Goal: Task Accomplishment & Management: Use online tool/utility

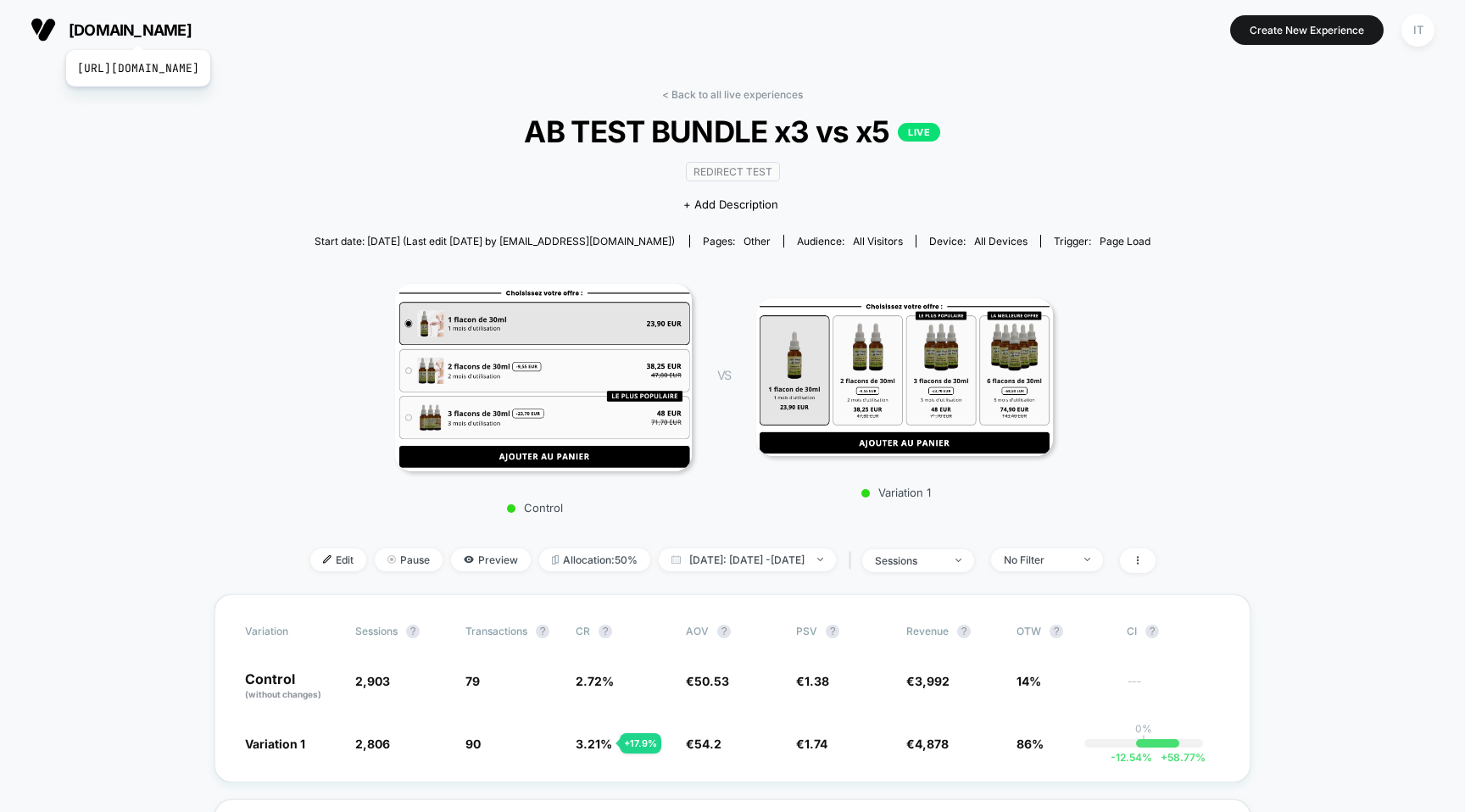
click at [173, 29] on span "[DOMAIN_NAME]" at bounding box center [130, 30] width 123 height 18
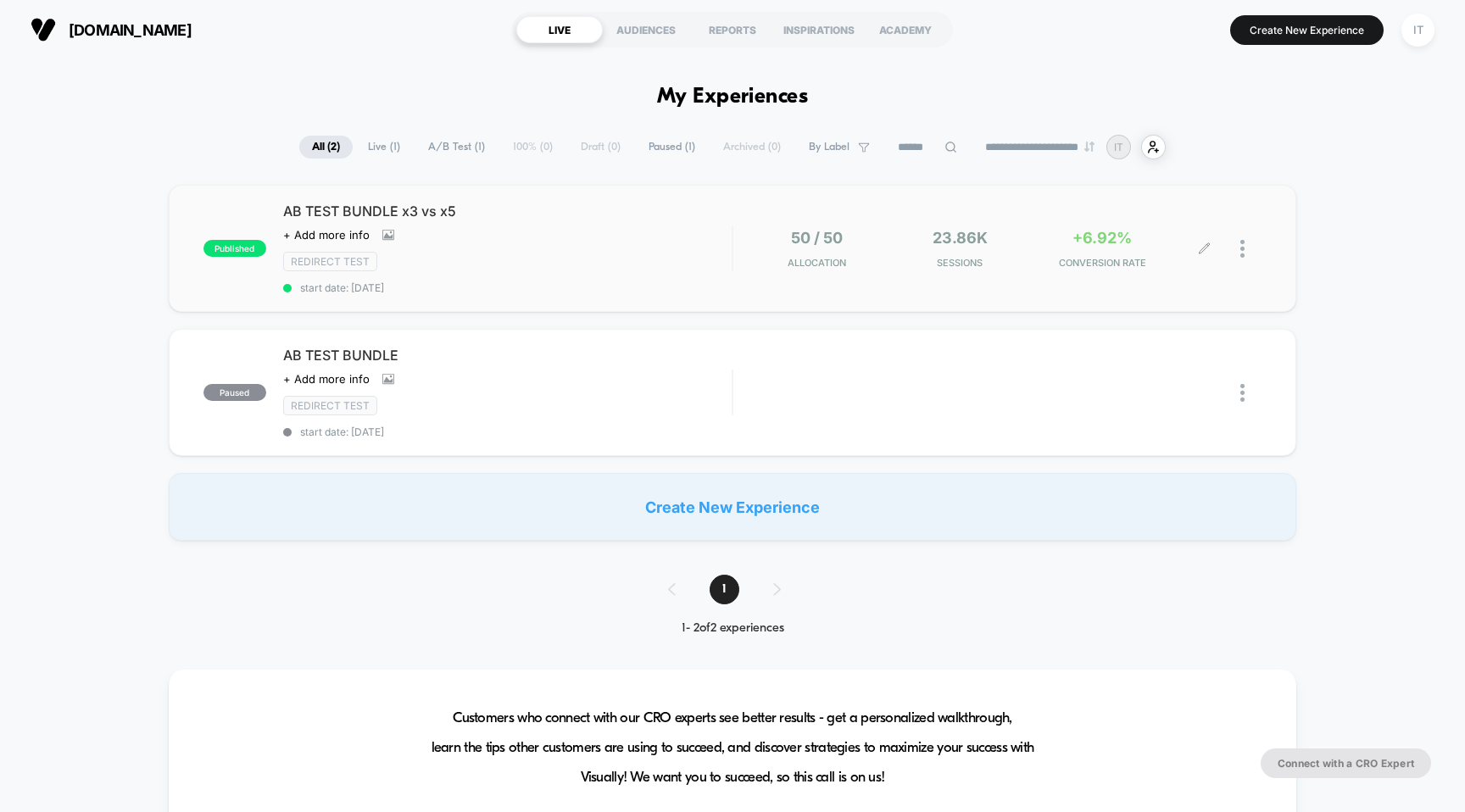
click at [1249, 249] on div at bounding box center [1250, 248] width 21 height 39
click at [1174, 225] on div "Pause" at bounding box center [1156, 229] width 152 height 39
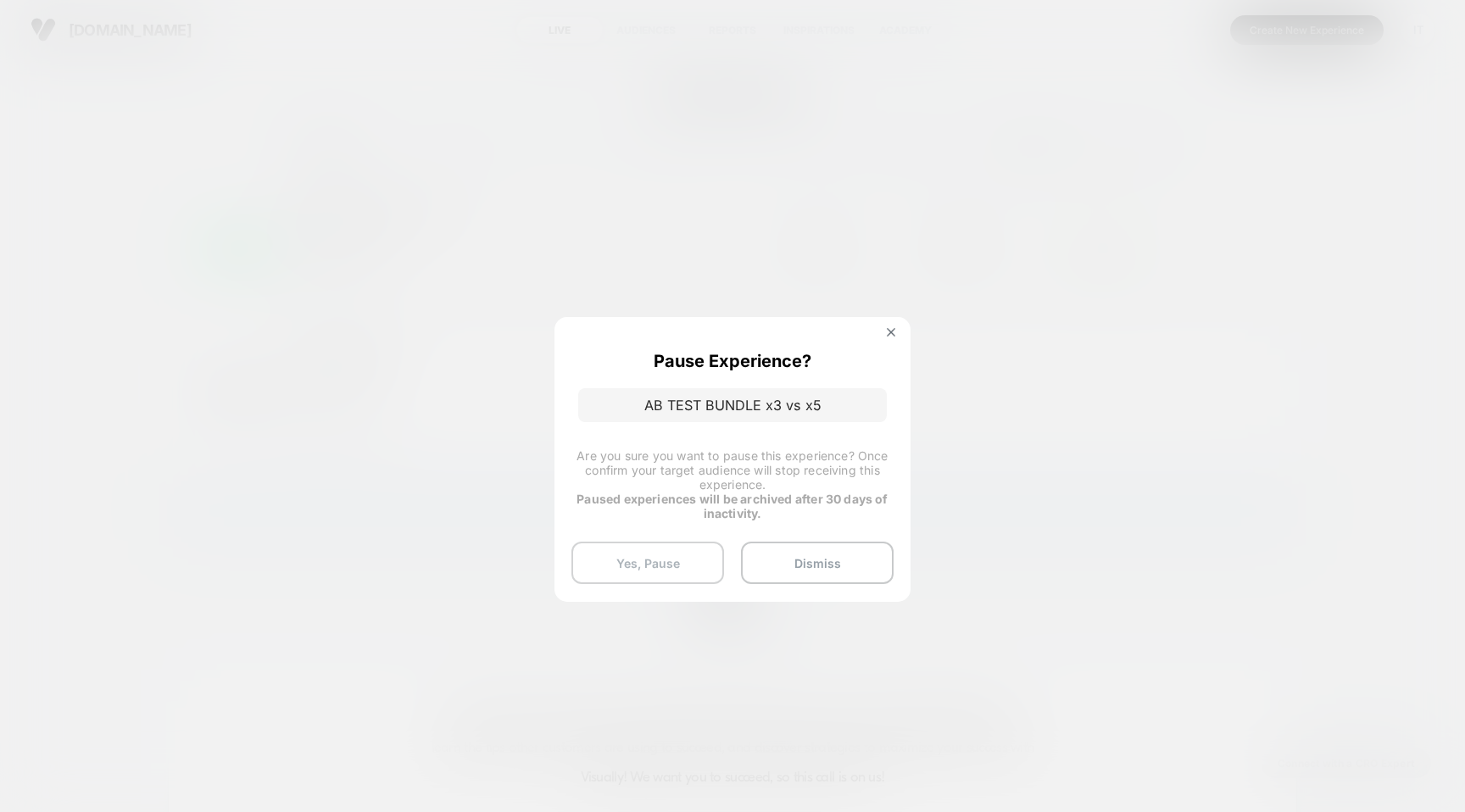
click at [692, 564] on button "Yes, Pause" at bounding box center [648, 562] width 152 height 42
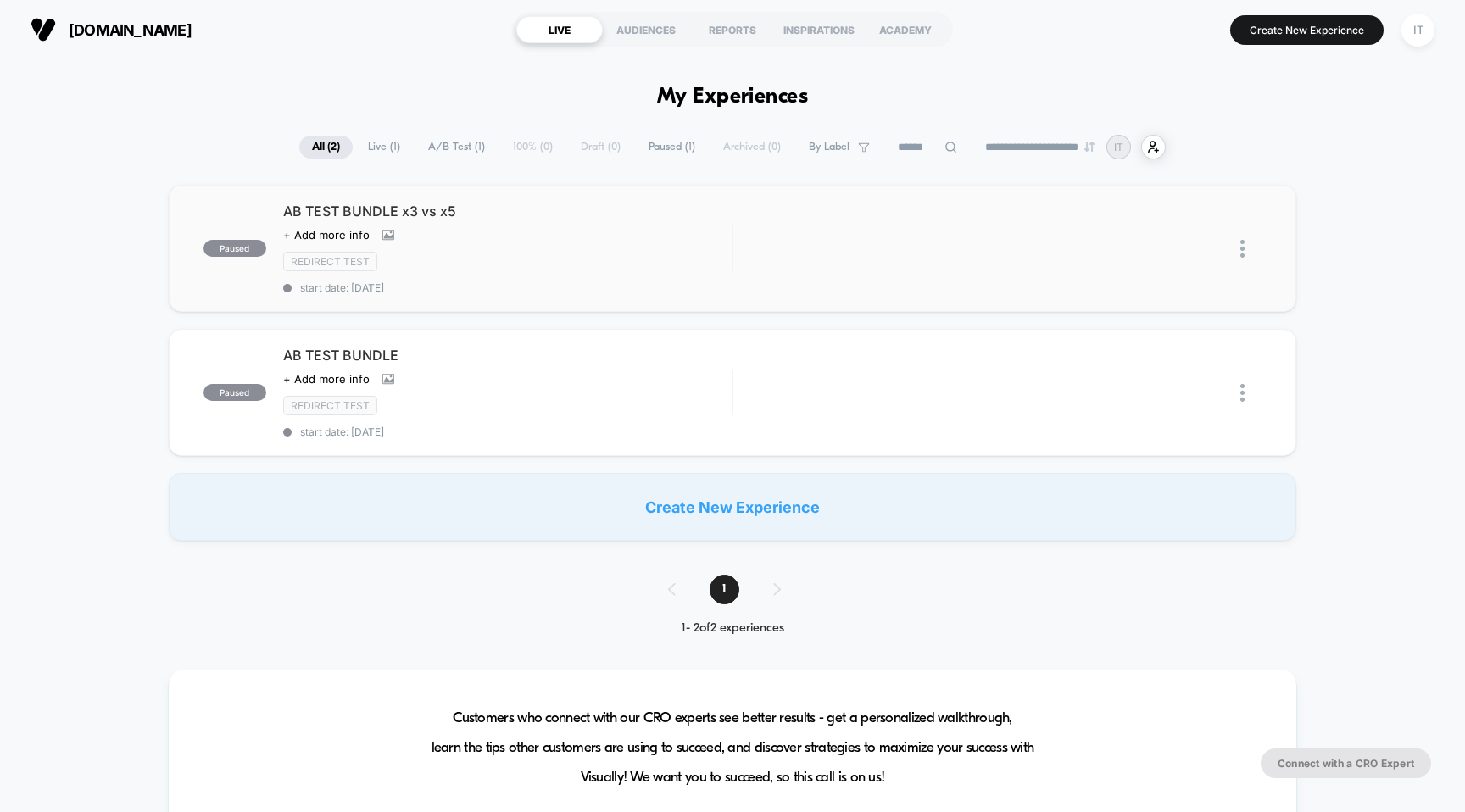
click at [1242, 253] on img at bounding box center [1242, 249] width 4 height 18
click at [1151, 182] on div "Duplicate" at bounding box center [1156, 190] width 152 height 39
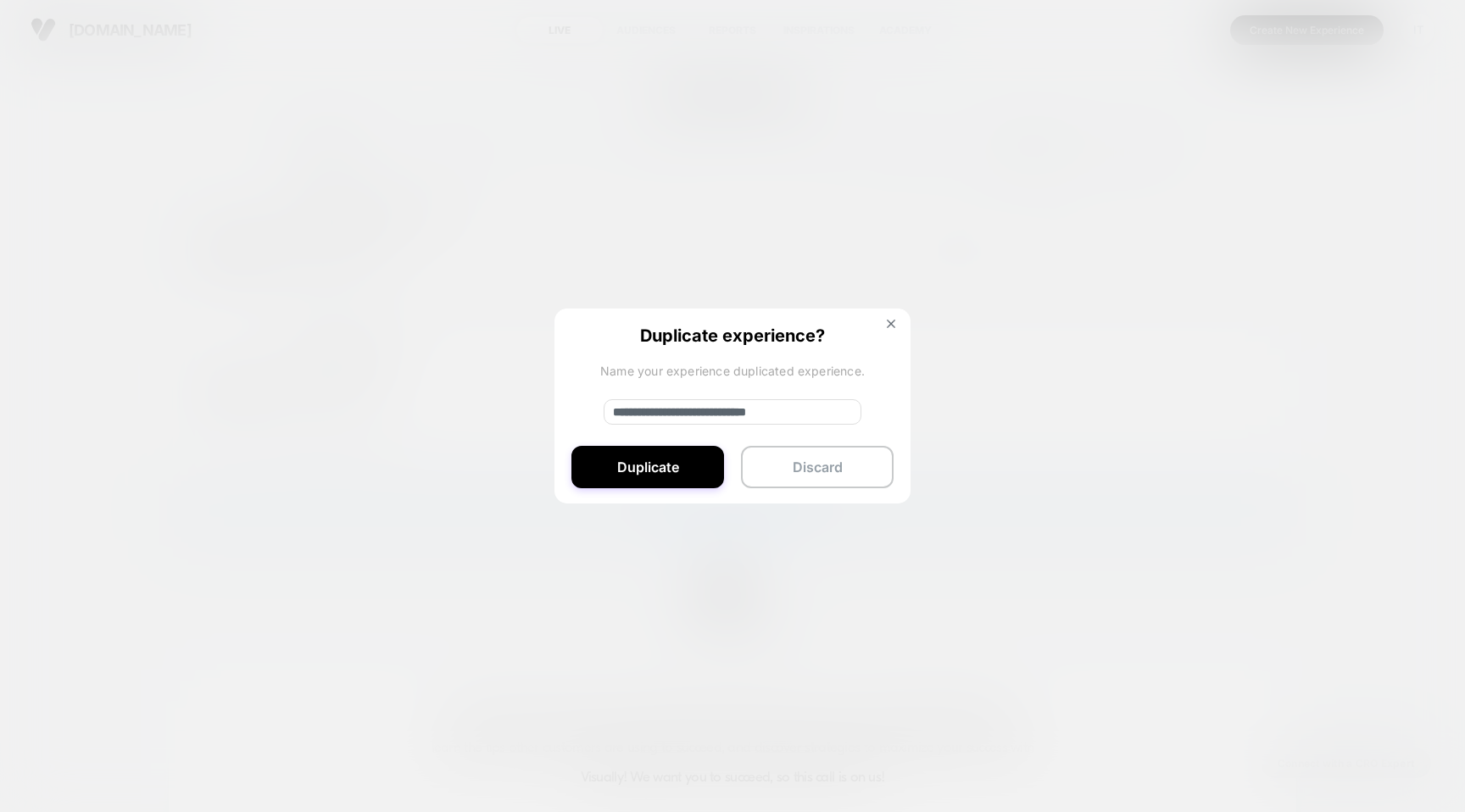
click at [704, 426] on div "**********" at bounding box center [732, 406] width 356 height 196
drag, startPoint x: 671, startPoint y: 413, endPoint x: 593, endPoint y: 413, distance: 78.0
click at [593, 413] on div "**********" at bounding box center [732, 406] width 356 height 196
drag, startPoint x: 721, startPoint y: 409, endPoint x: 803, endPoint y: 427, distance: 84.0
click at [803, 427] on div "**********" at bounding box center [732, 406] width 356 height 196
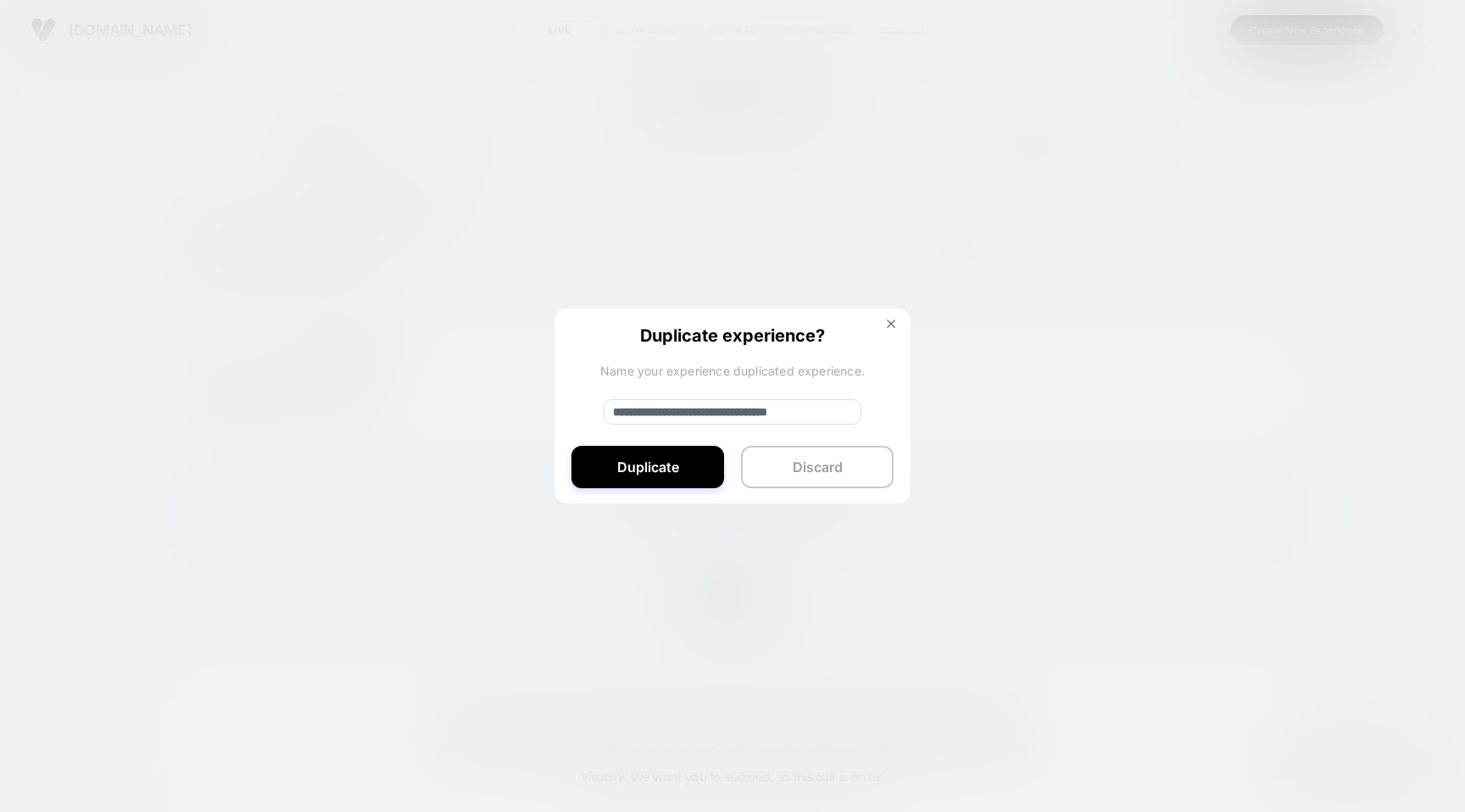
scroll to position [0, 25]
type input "**********"
click at [680, 462] on button "Duplicate" at bounding box center [648, 467] width 152 height 42
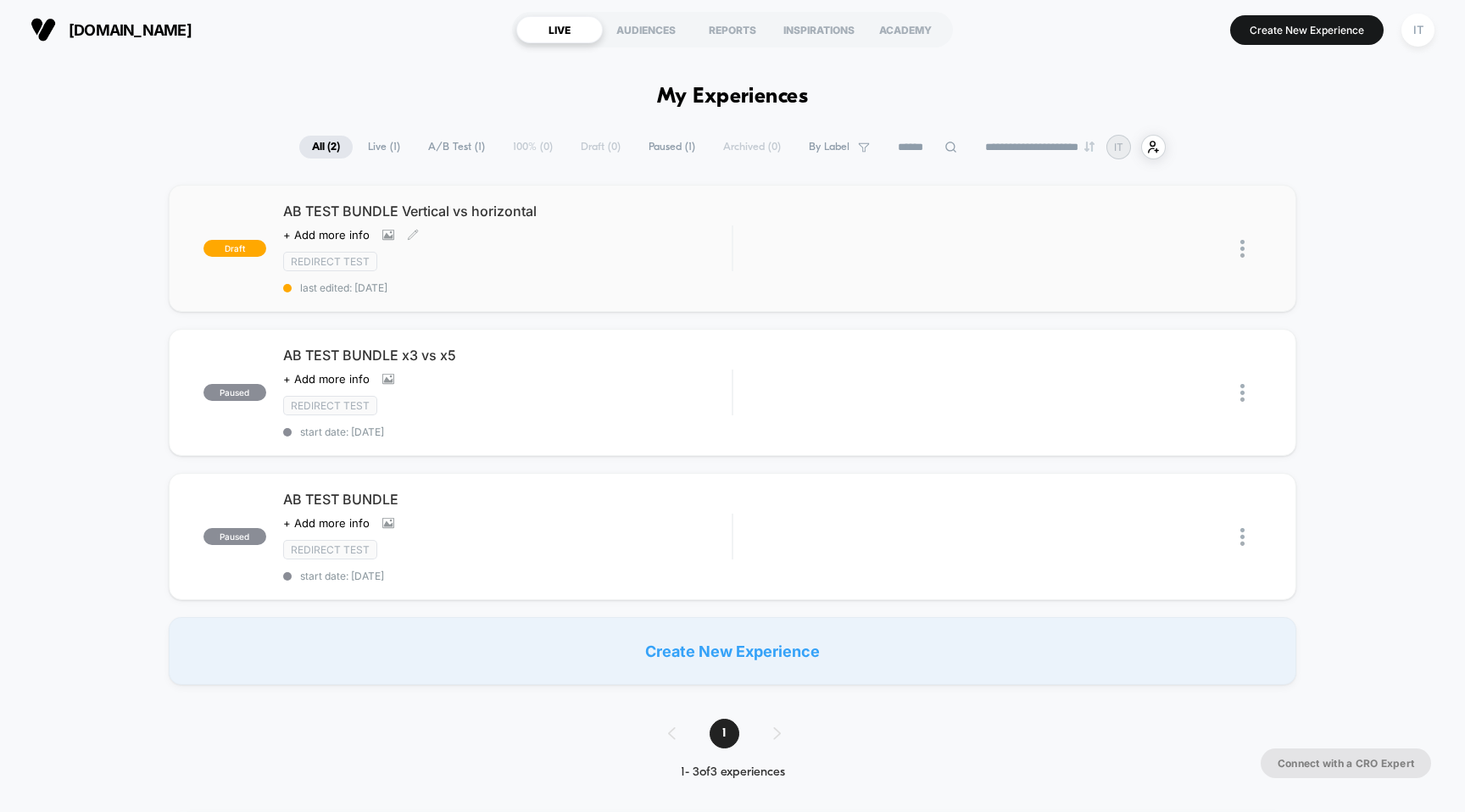
click at [403, 205] on span "AB TEST BUNDLE Vertical vs horizontal" at bounding box center [507, 210] width 449 height 17
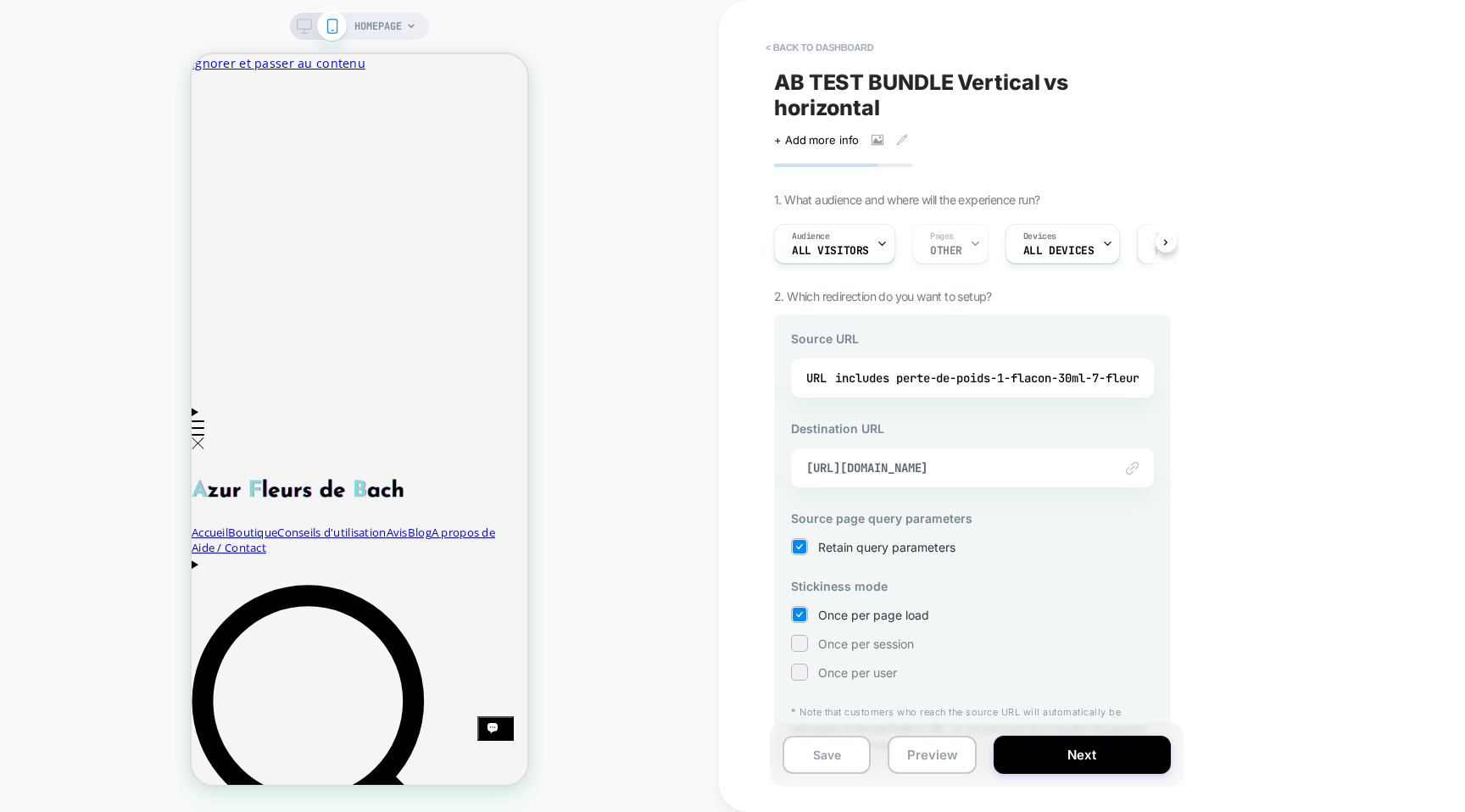
scroll to position [44, 0]
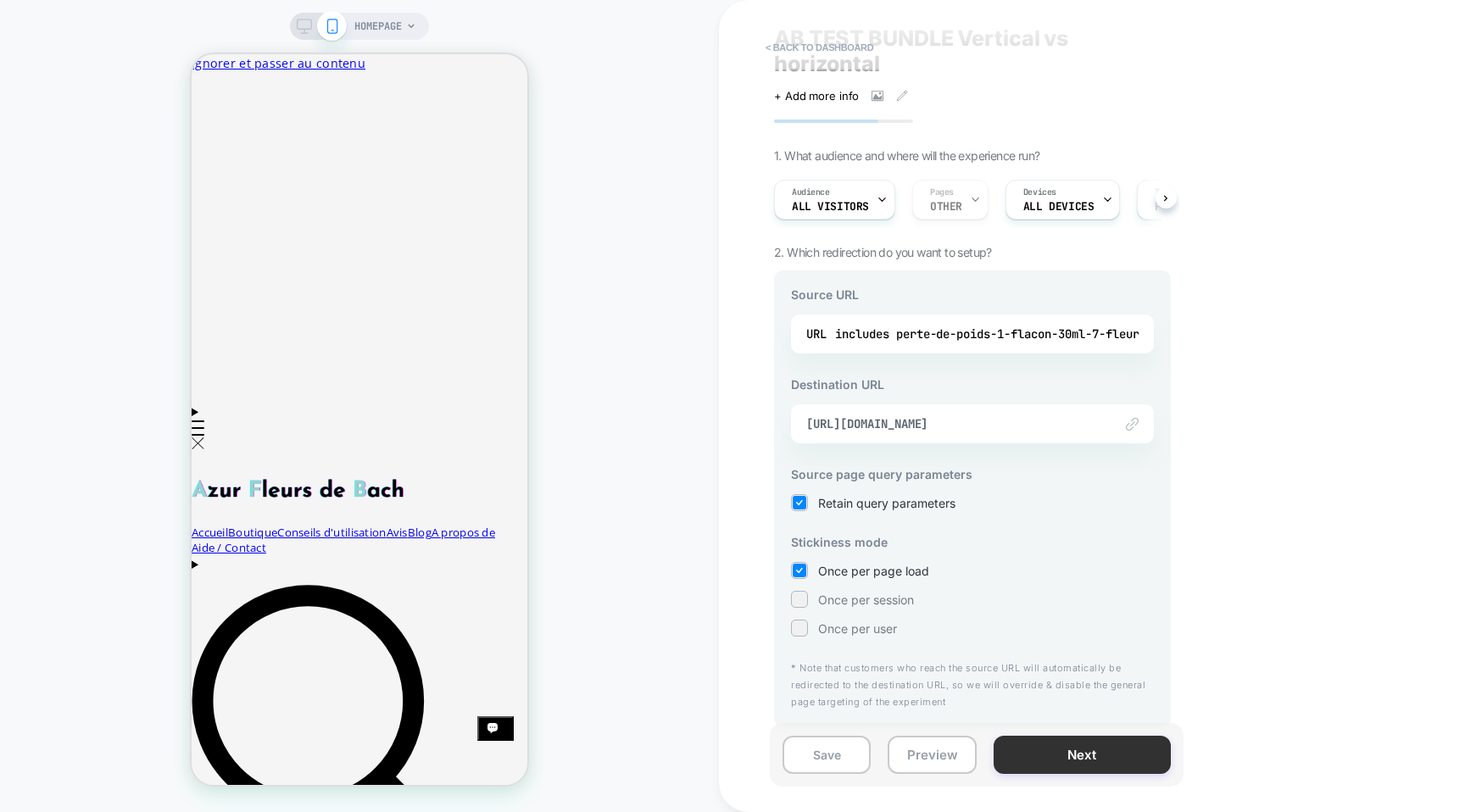
click at [1081, 745] on button "Next" at bounding box center [1082, 755] width 177 height 39
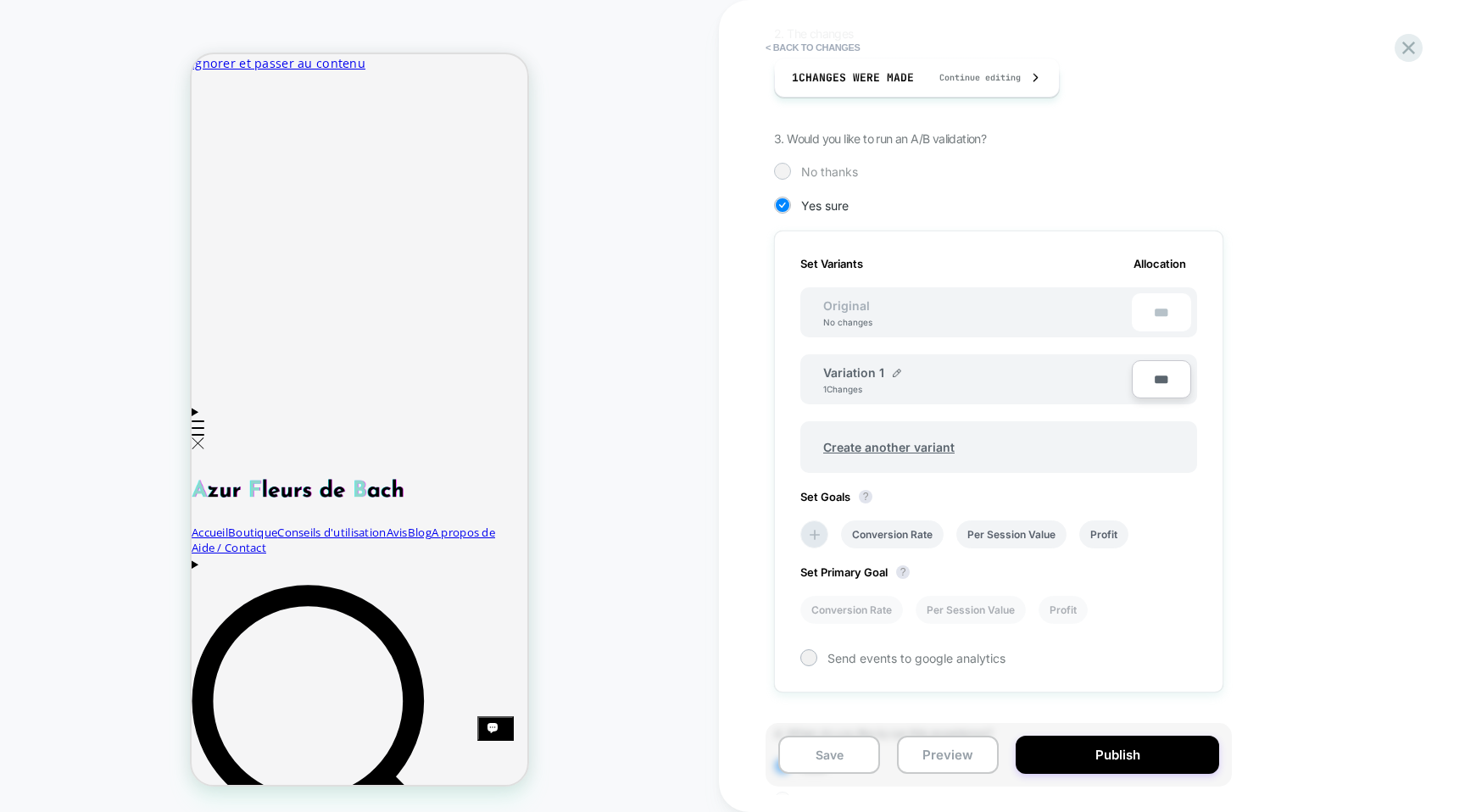
scroll to position [434, 0]
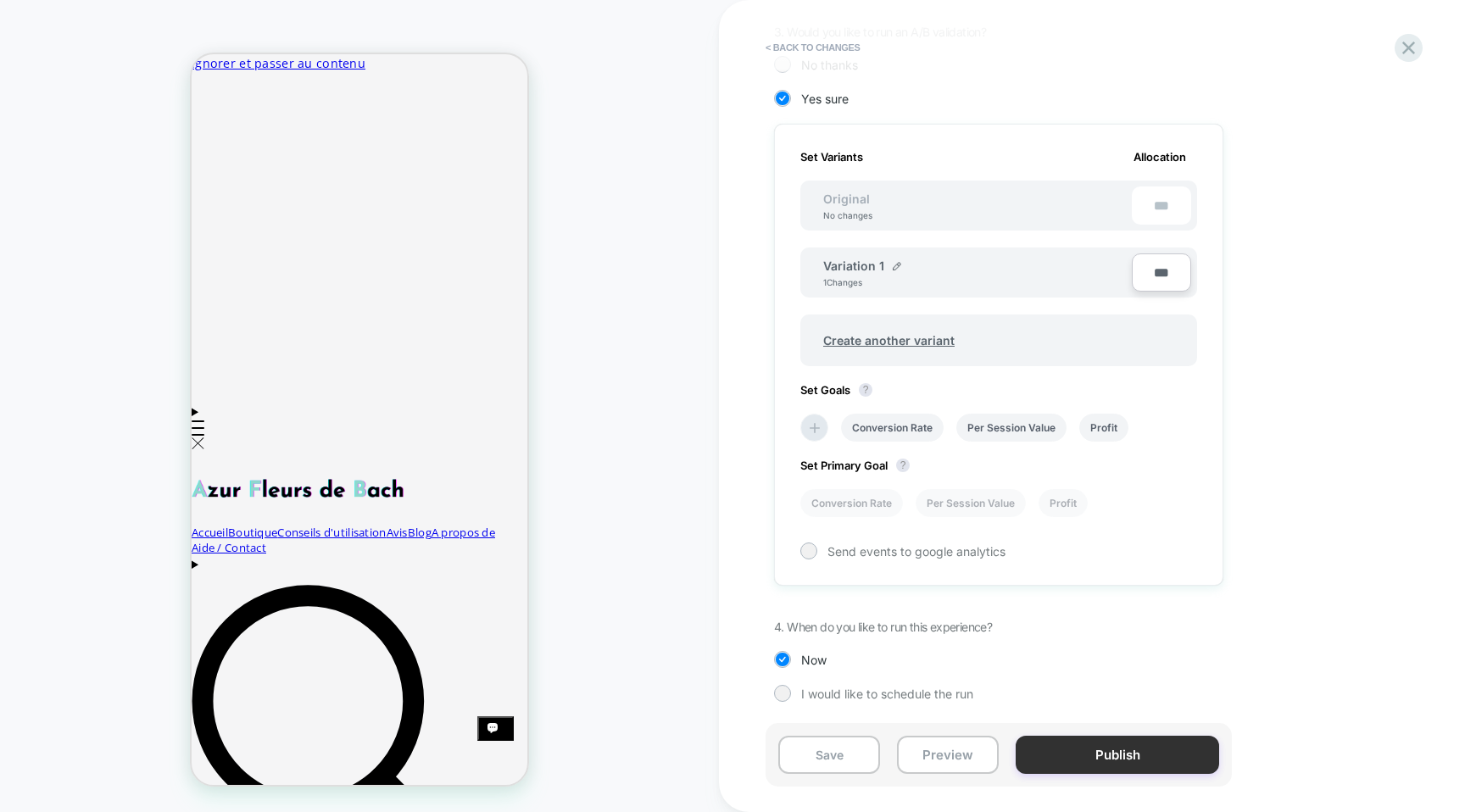
click at [1122, 759] on button "Publish" at bounding box center [1117, 755] width 203 height 39
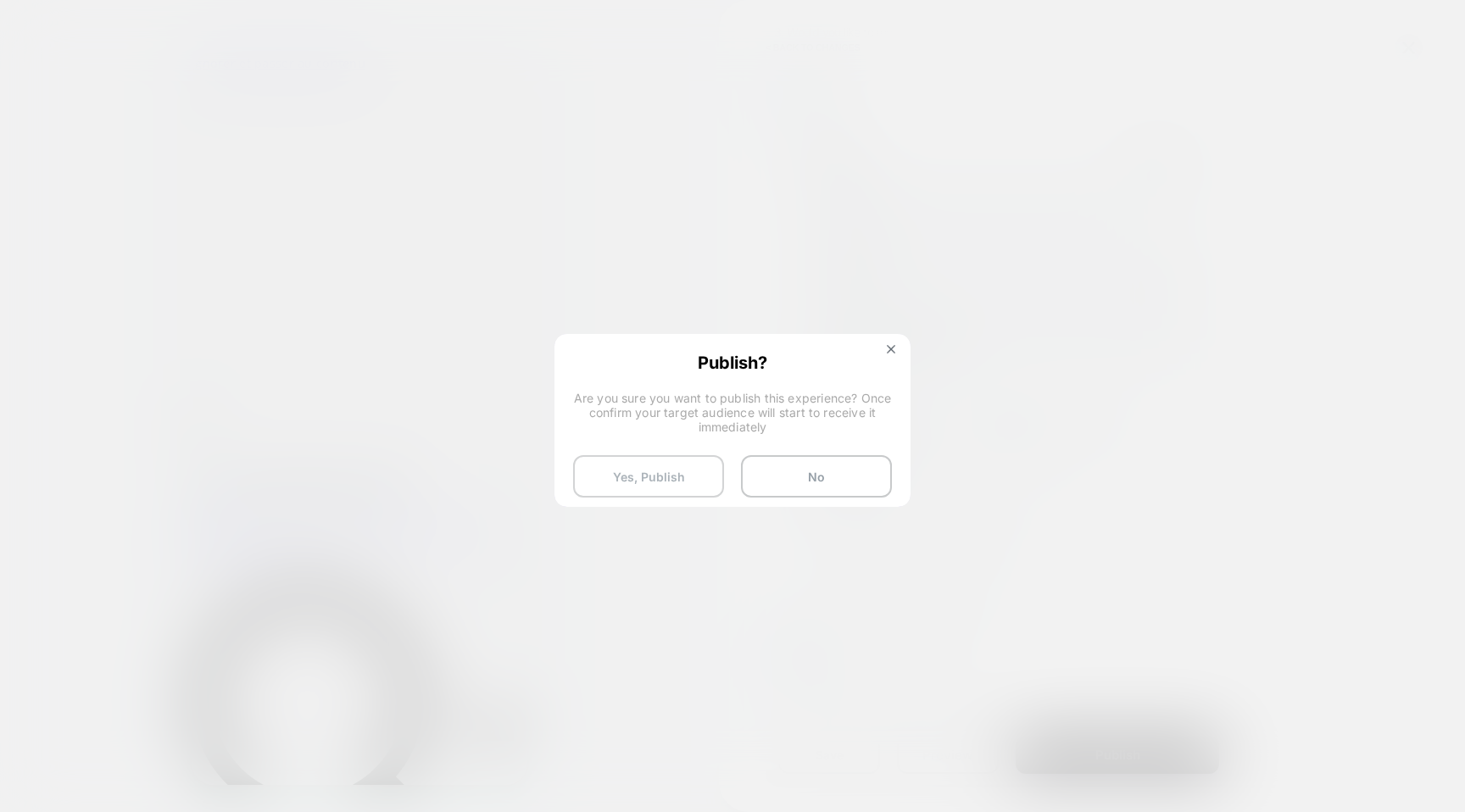
click at [641, 476] on button "Yes, Publish" at bounding box center [648, 477] width 151 height 42
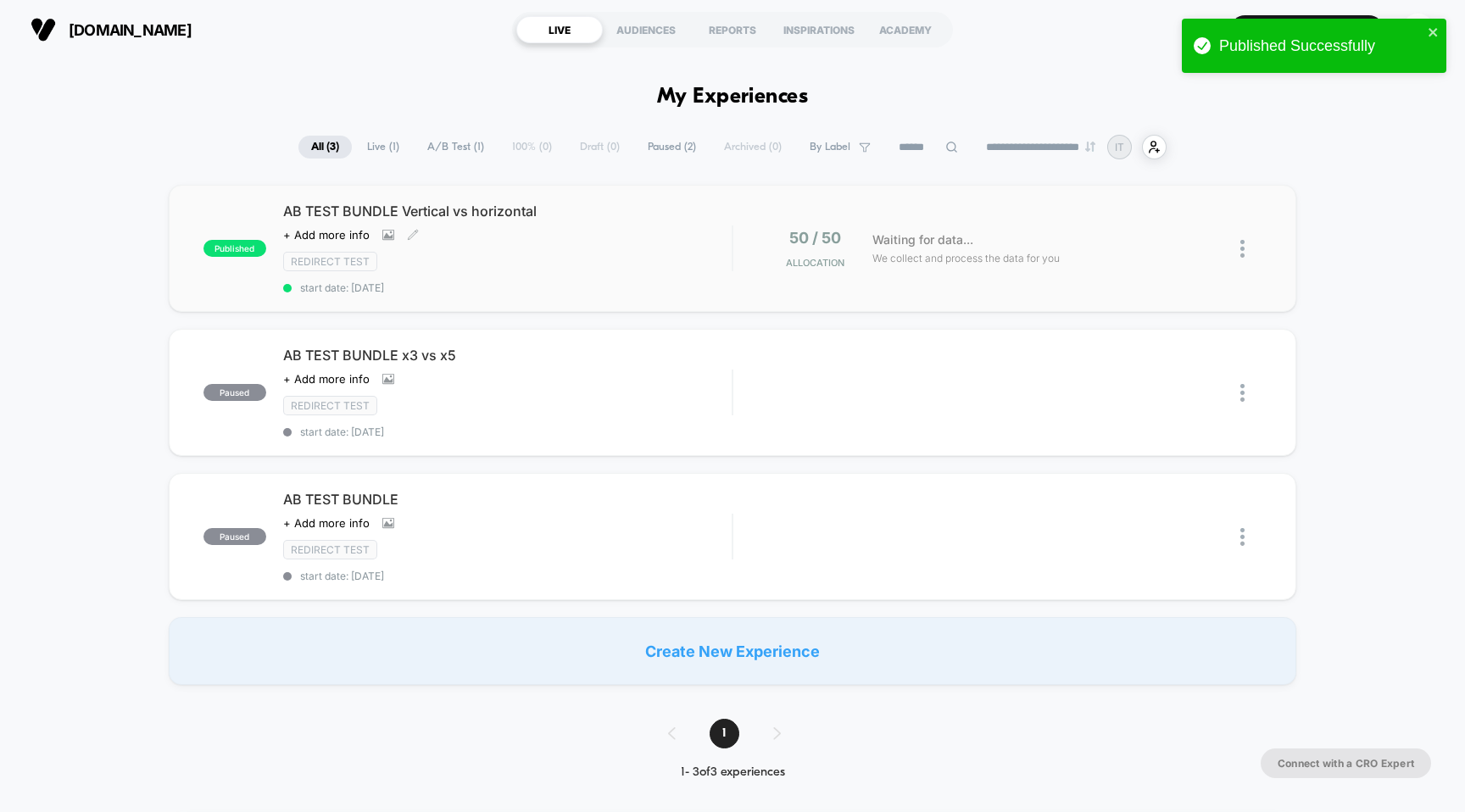
click at [426, 211] on span "AB TEST BUNDLE Vertical vs horizontal" at bounding box center [507, 210] width 449 height 17
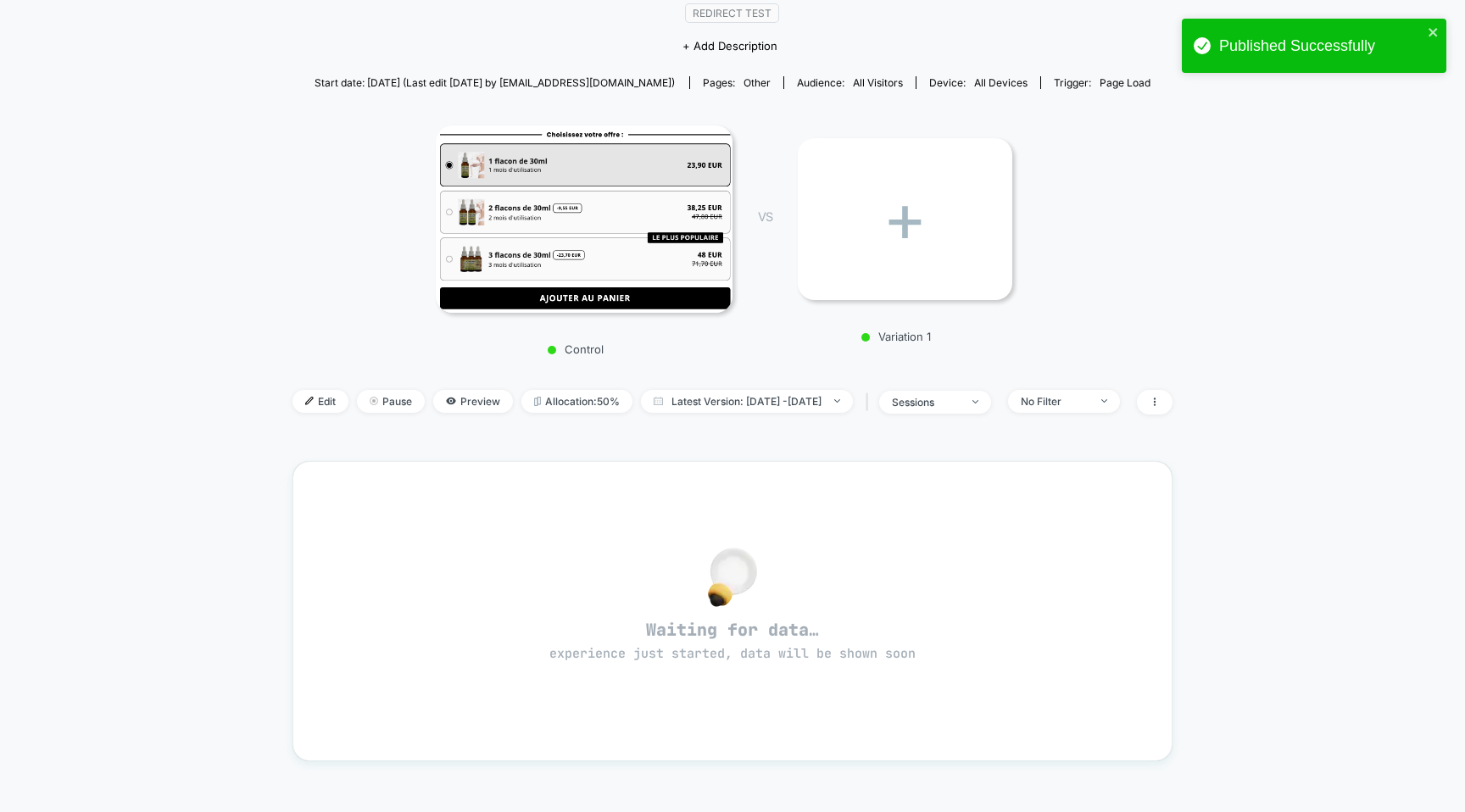
scroll to position [224, 0]
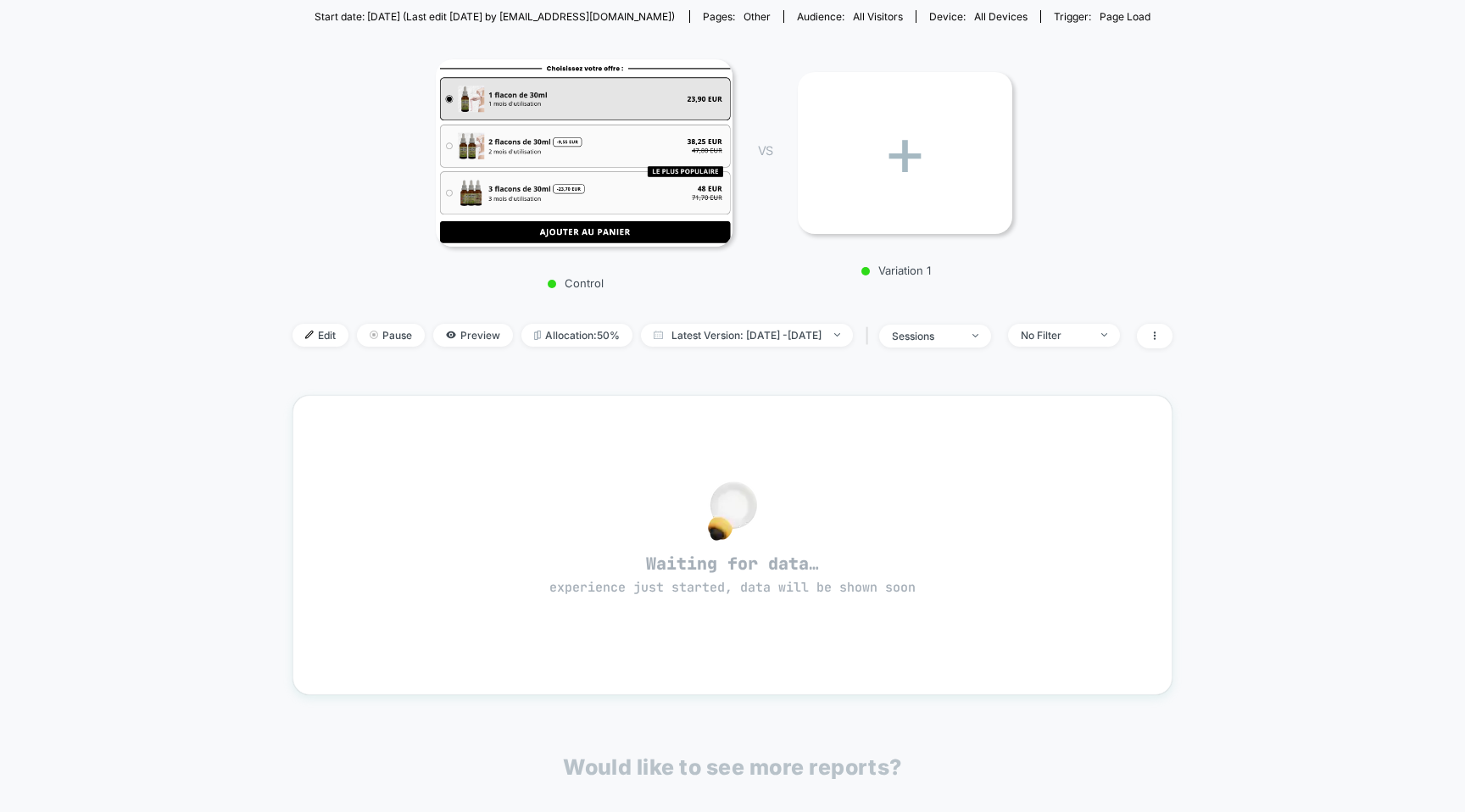
click at [672, 192] on img at bounding box center [584, 153] width 297 height 187
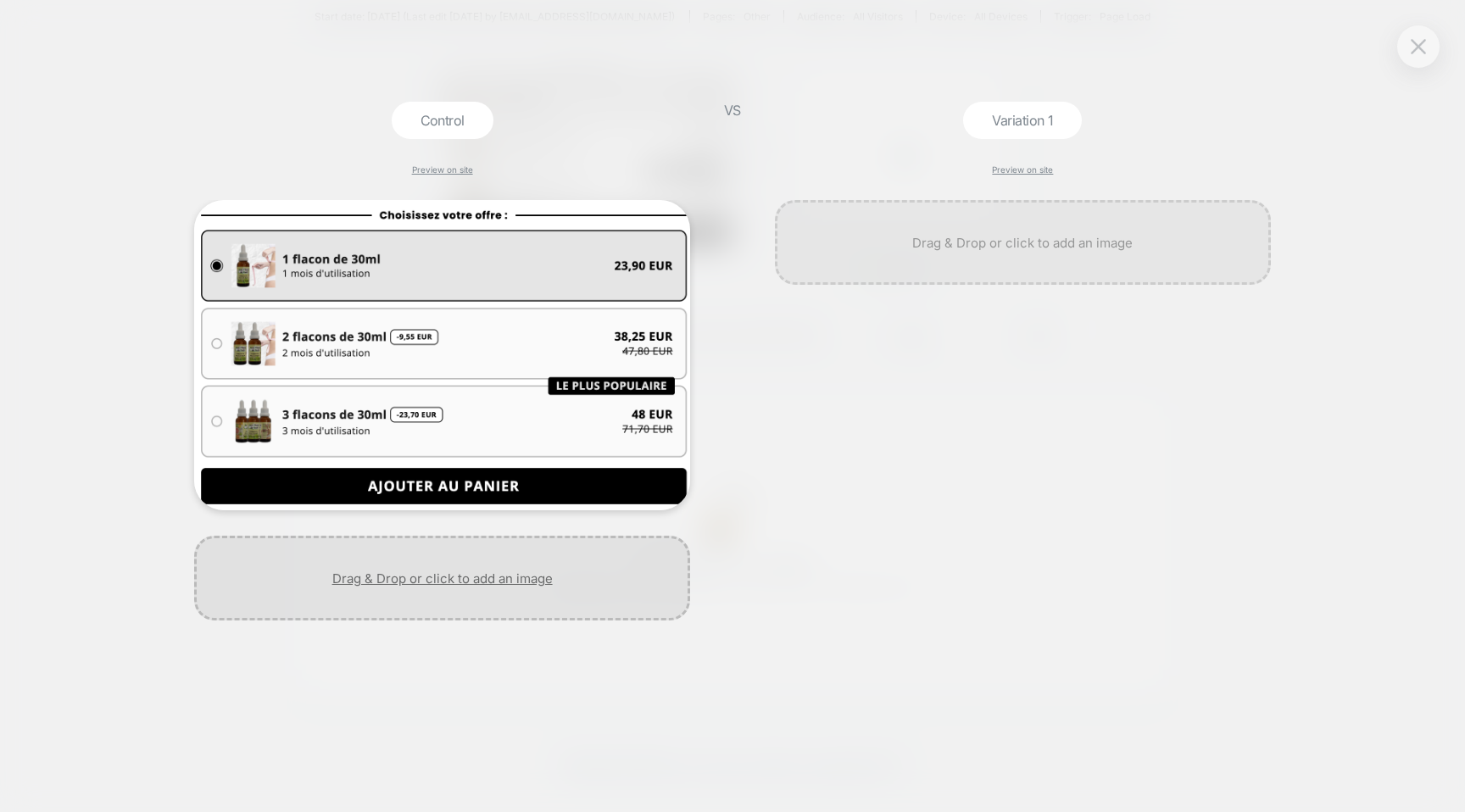
click at [411, 604] on div at bounding box center [442, 577] width 496 height 85
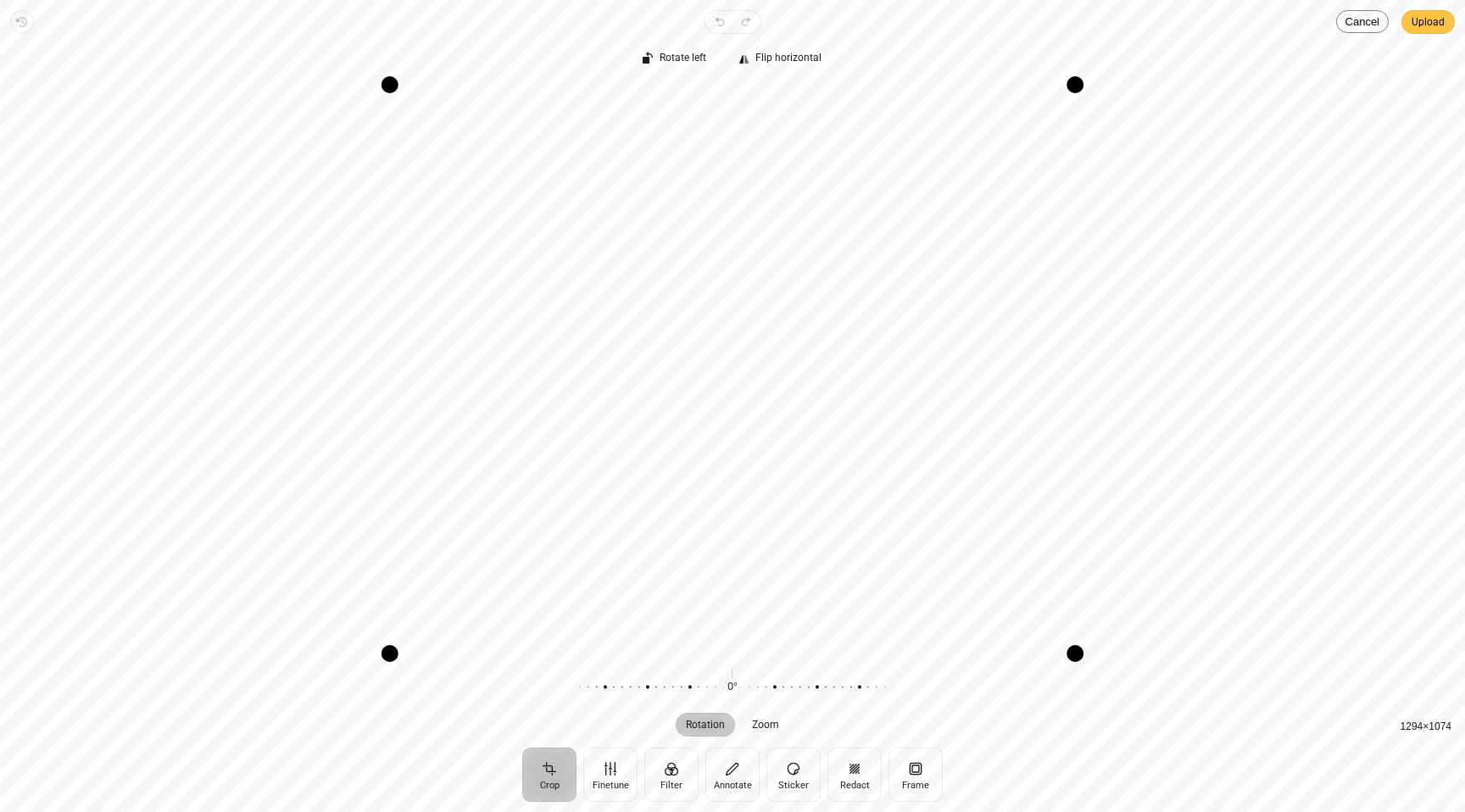
click at [1432, 25] on span "Upload" at bounding box center [1428, 22] width 33 height 20
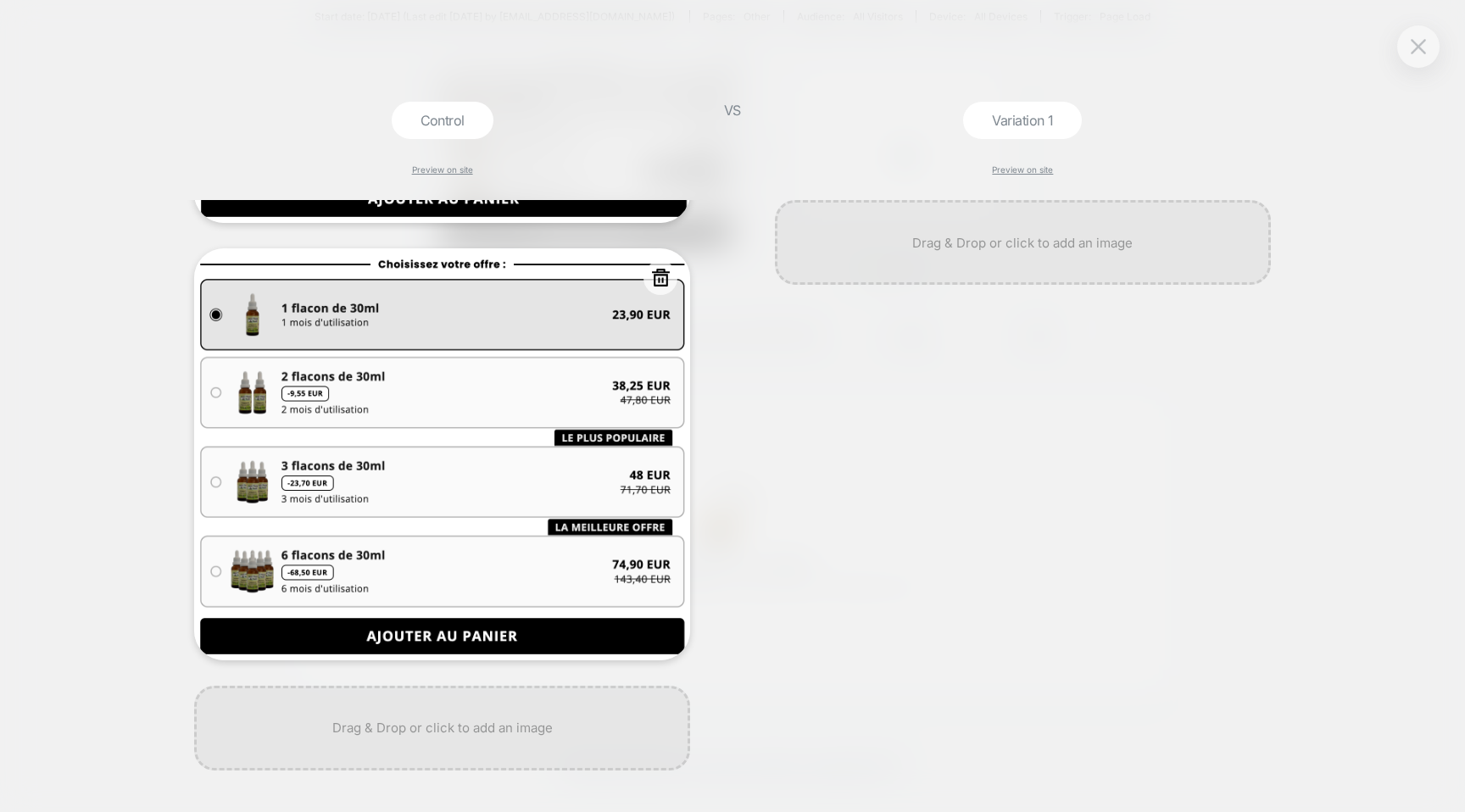
scroll to position [0, 0]
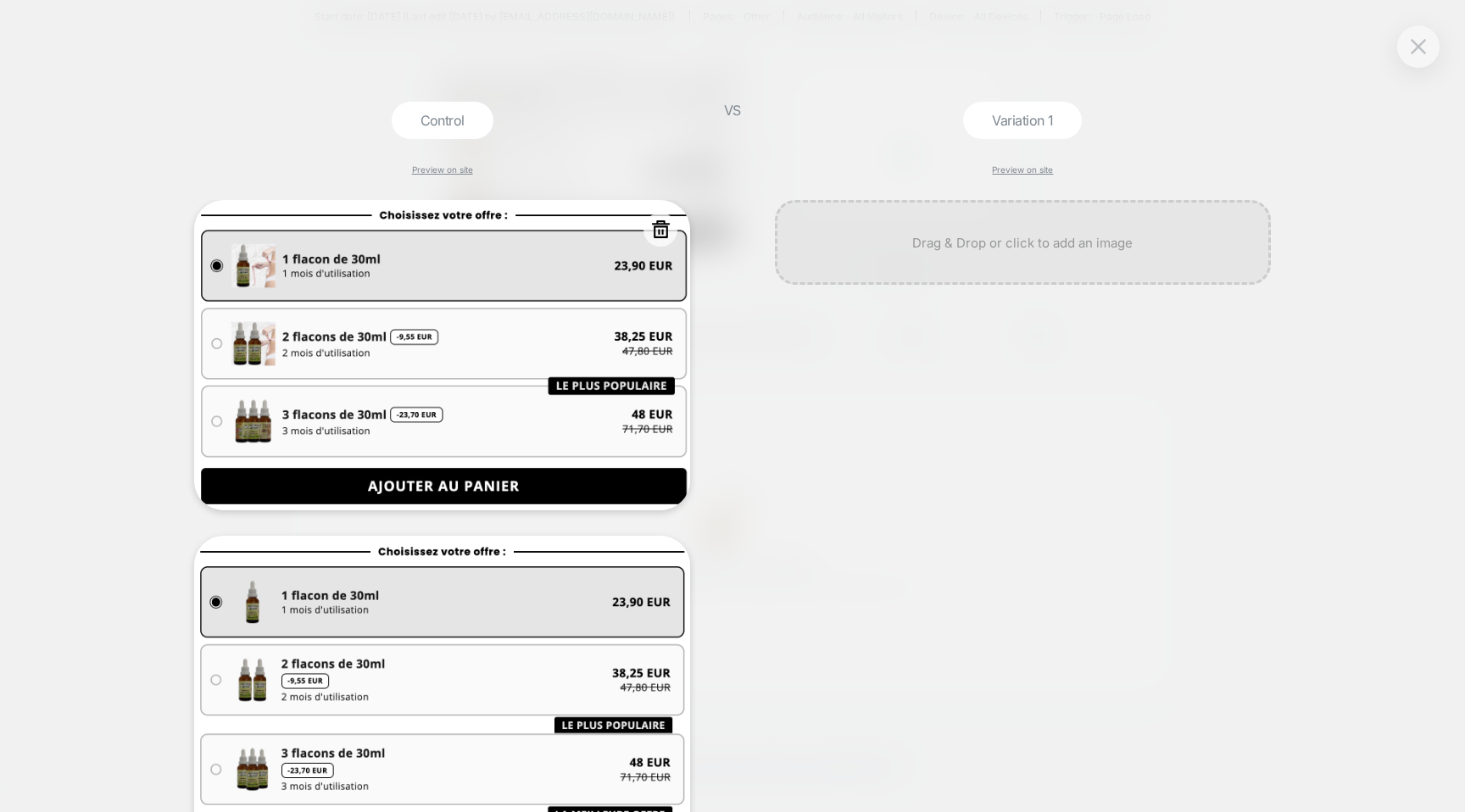
click at [664, 230] on icon at bounding box center [661, 229] width 21 height 21
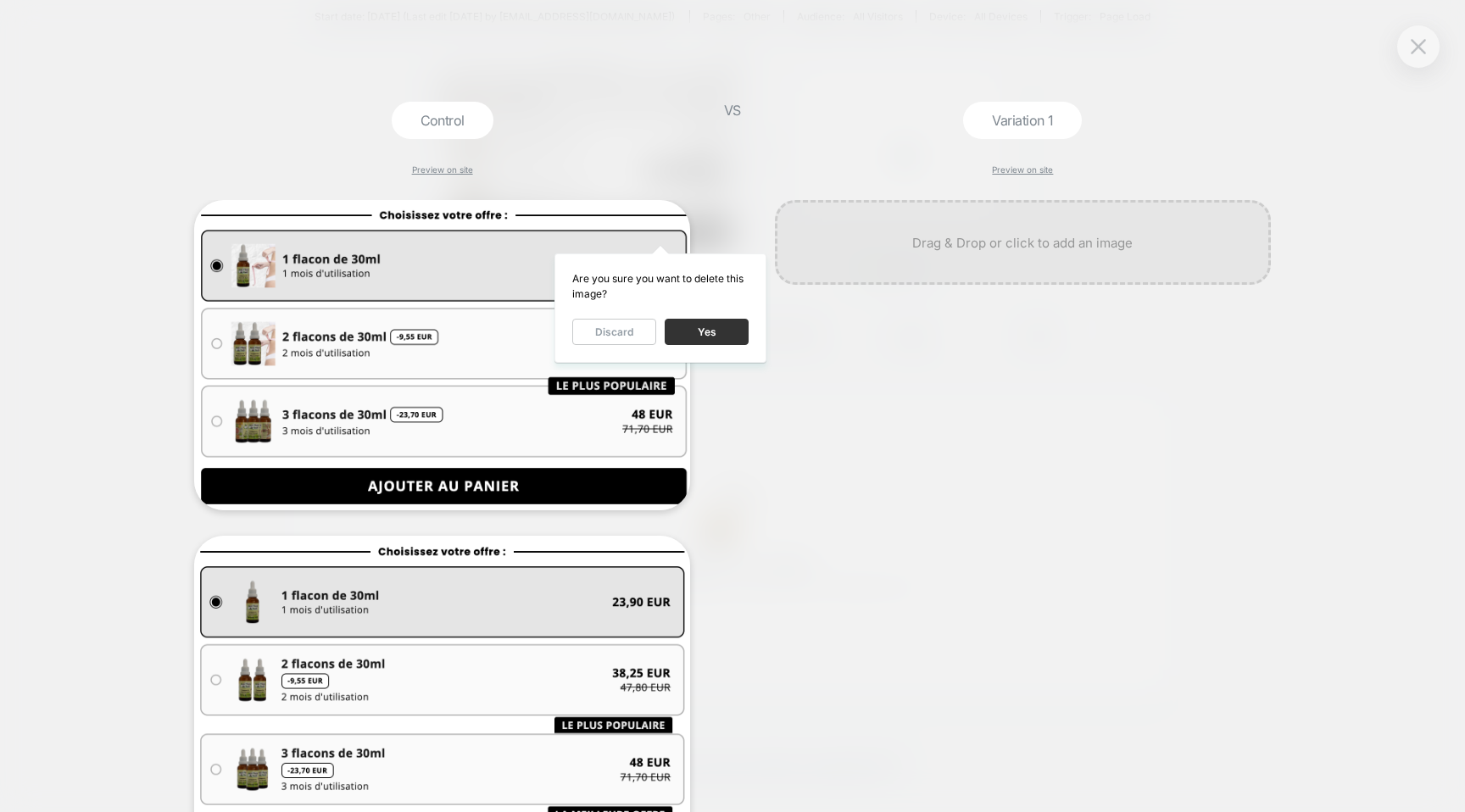
click at [726, 335] on button "Yes" at bounding box center [706, 332] width 84 height 26
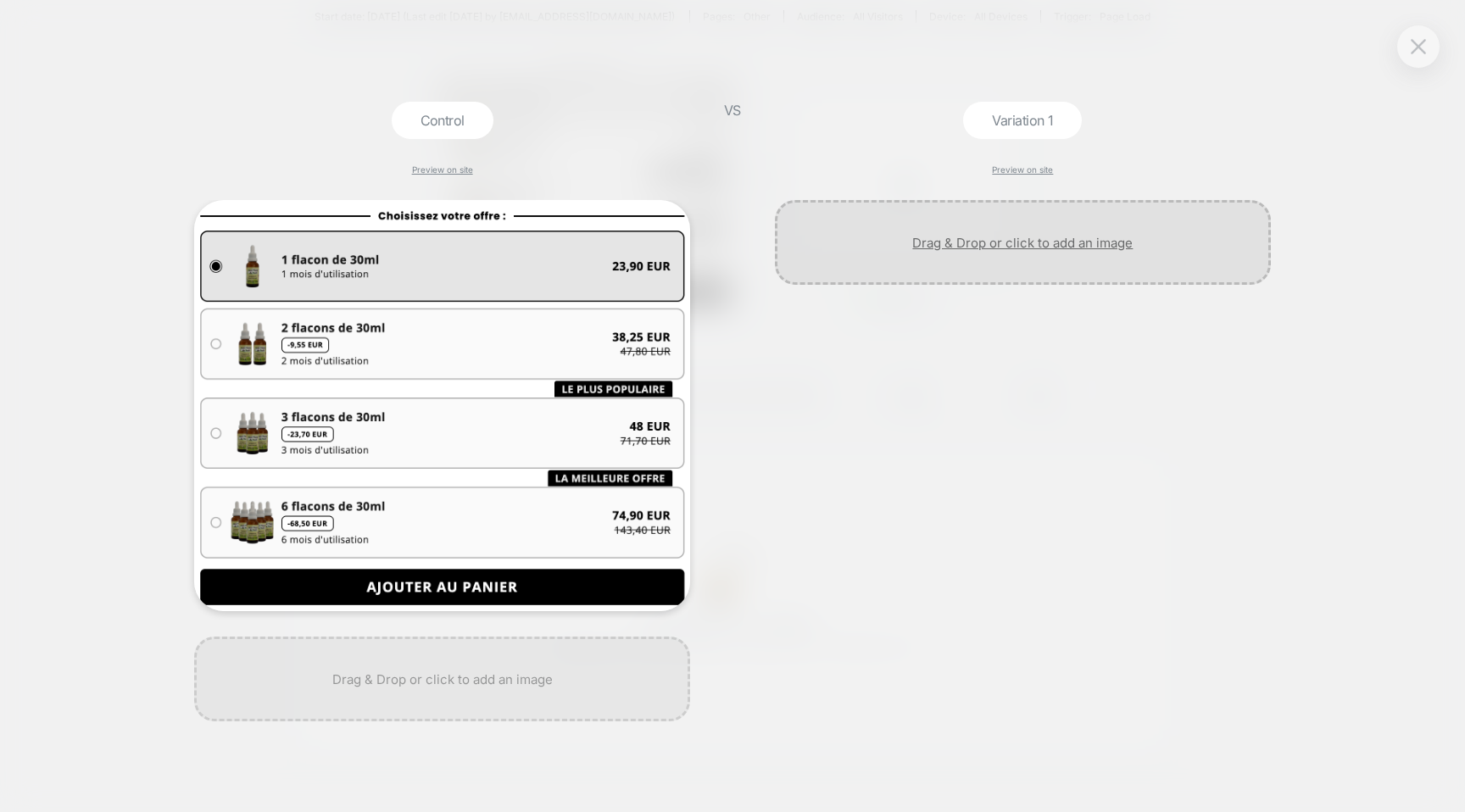
click at [1019, 233] on div at bounding box center [1023, 242] width 496 height 85
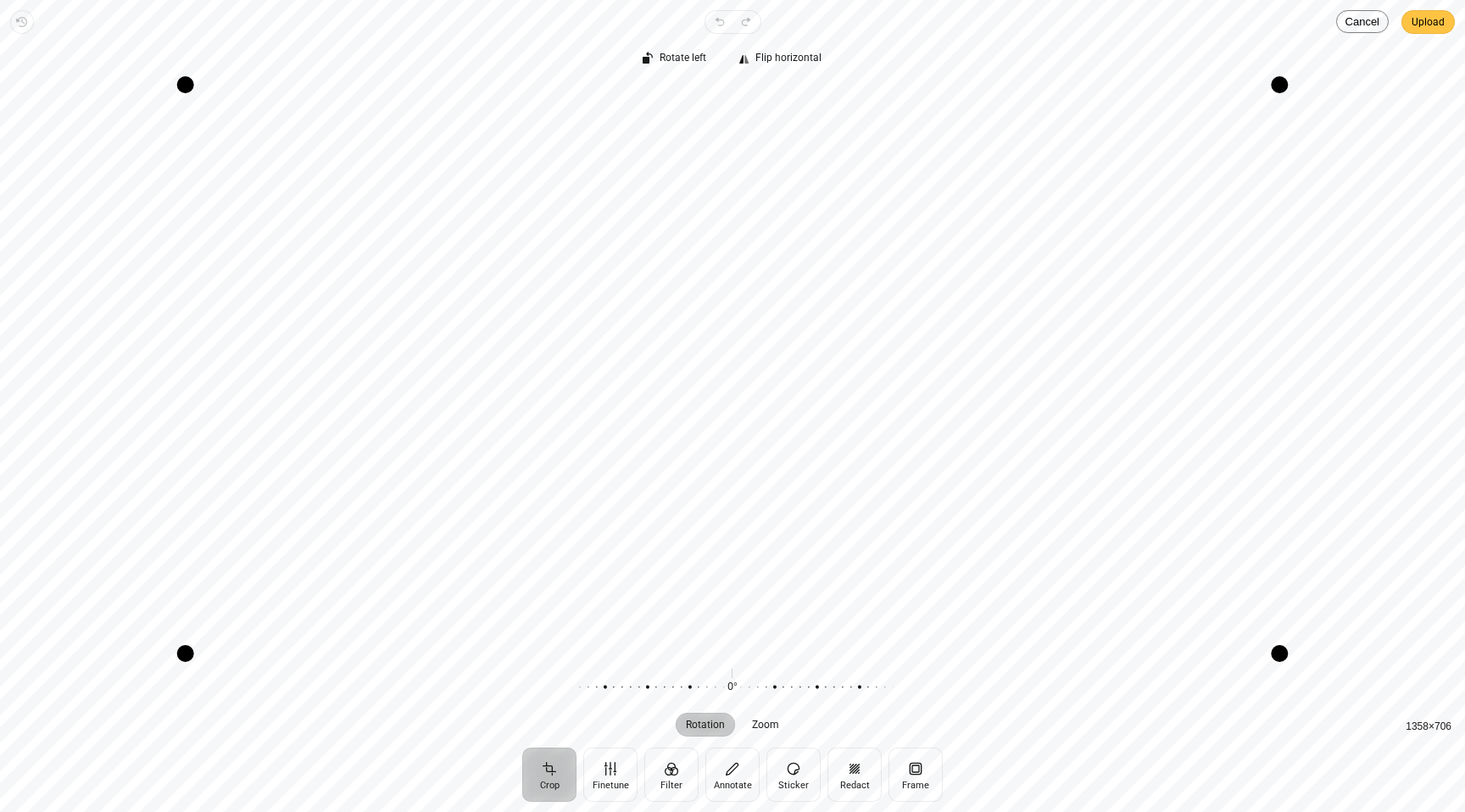
click at [1418, 28] on span "Upload" at bounding box center [1428, 22] width 33 height 20
